Goal: Find specific page/section: Find specific page/section

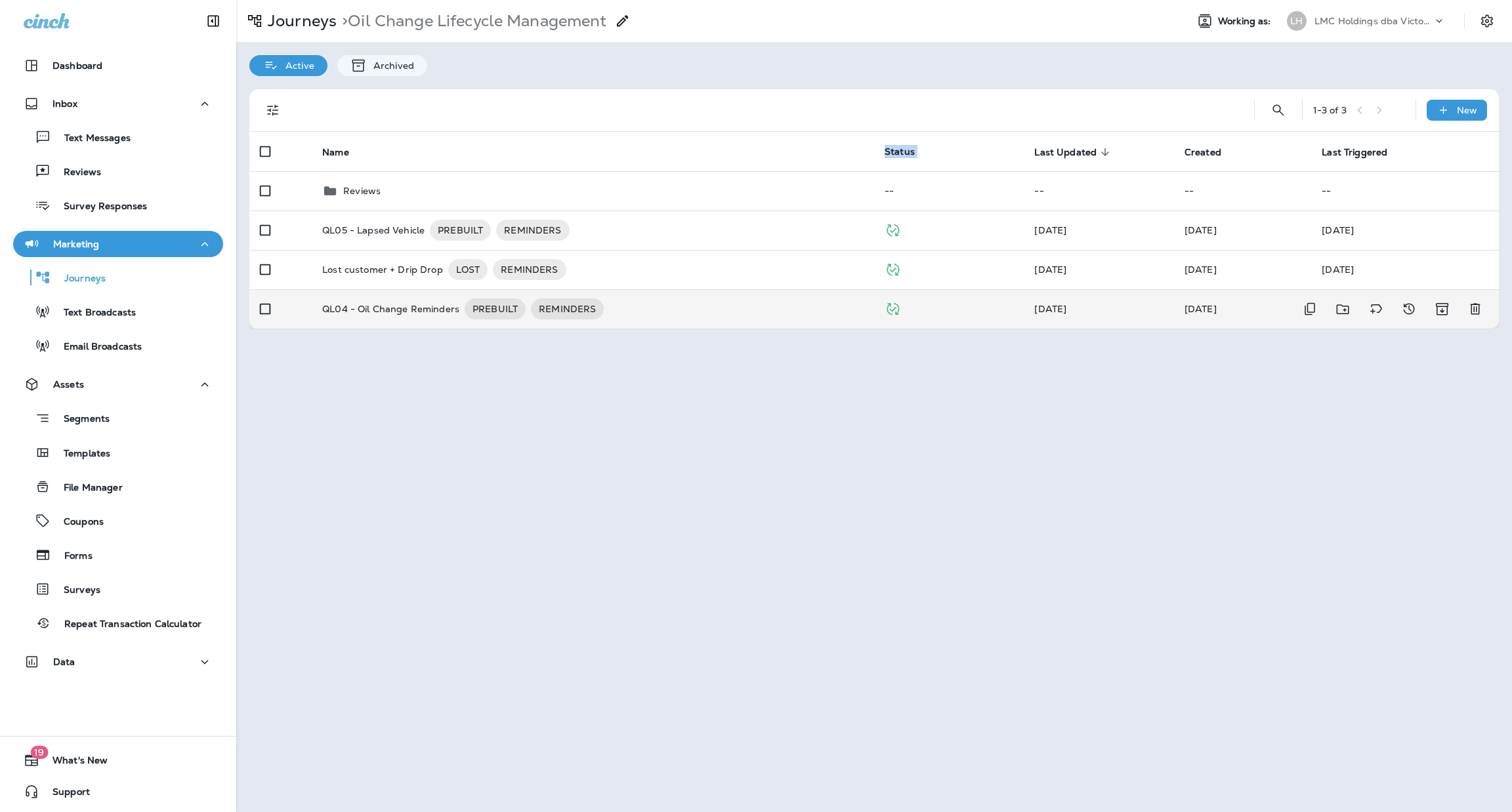
click at [628, 317] on div "QL04 - Oil Change Reminders PREBUILT REMINDERS" at bounding box center [593, 309] width 541 height 21
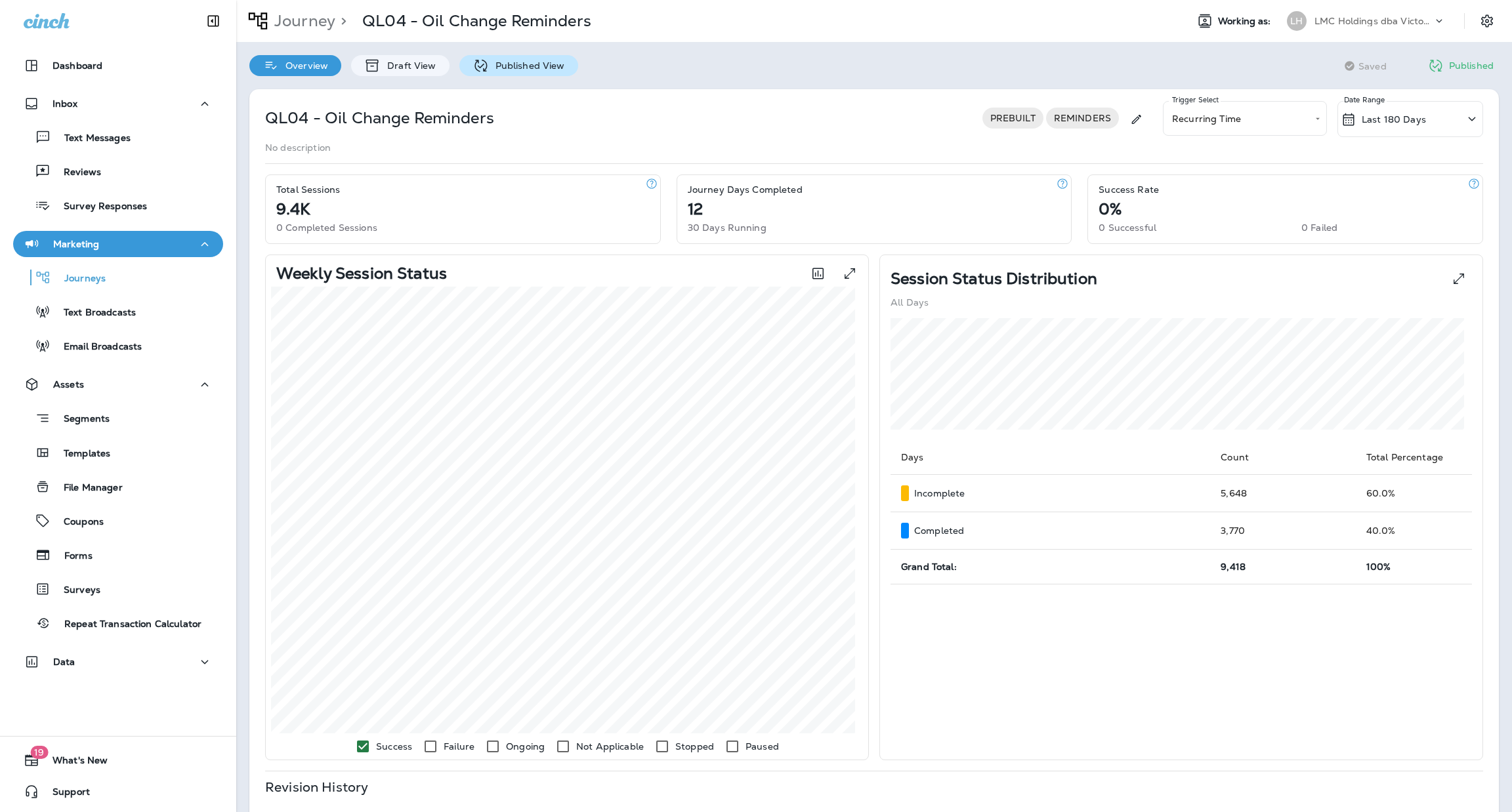
click at [504, 65] on p "Published View" at bounding box center [526, 66] width 76 height 11
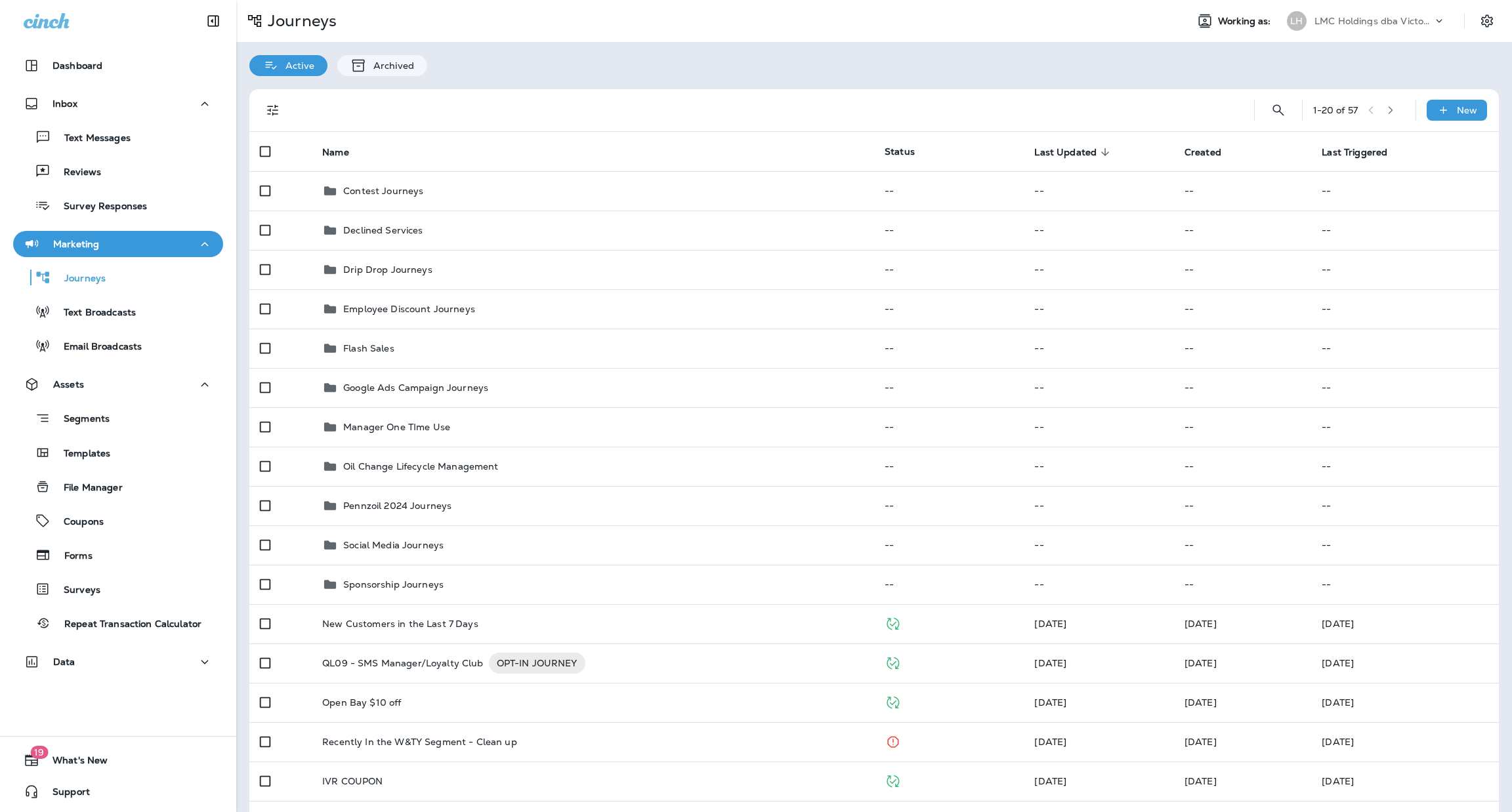
scroll to position [295, 0]
